Goal: Transaction & Acquisition: Subscribe to service/newsletter

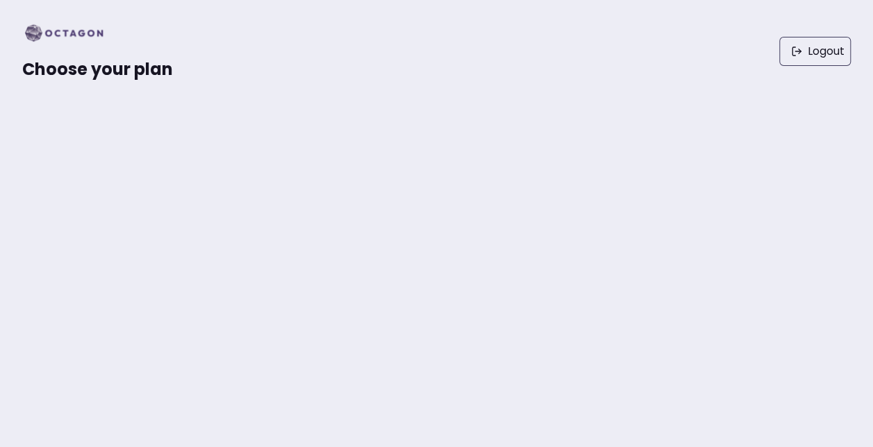
click at [32, 28] on img at bounding box center [68, 33] width 92 height 22
drag, startPoint x: 111, startPoint y: 47, endPoint x: 123, endPoint y: 54, distance: 14.1
click at [113, 47] on div "Choose your plan" at bounding box center [97, 51] width 151 height 58
